Goal: Find specific page/section: Find specific page/section

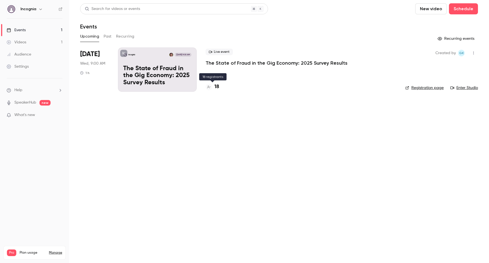
click at [217, 86] on h4 "18" at bounding box center [216, 86] width 5 height 7
